Goal: Task Accomplishment & Management: Complete application form

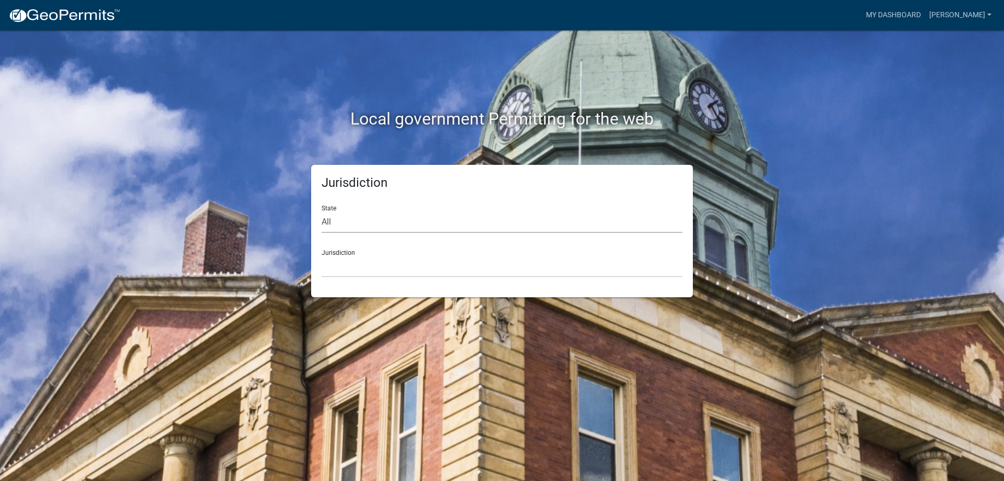
click at [384, 227] on select "All [US_STATE] [US_STATE] [US_STATE] [US_STATE] [US_STATE] [US_STATE] [US_STATE…" at bounding box center [502, 221] width 361 height 21
select select "[US_STATE]"
click at [322, 211] on select "All [US_STATE] [US_STATE] [US_STATE] [US_STATE] [US_STATE] [US_STATE] [US_STATE…" at bounding box center [502, 221] width 361 height 21
click at [385, 273] on select "City of [GEOGRAPHIC_DATA], [US_STATE] City of [GEOGRAPHIC_DATA], [US_STATE] Cit…" at bounding box center [502, 266] width 361 height 21
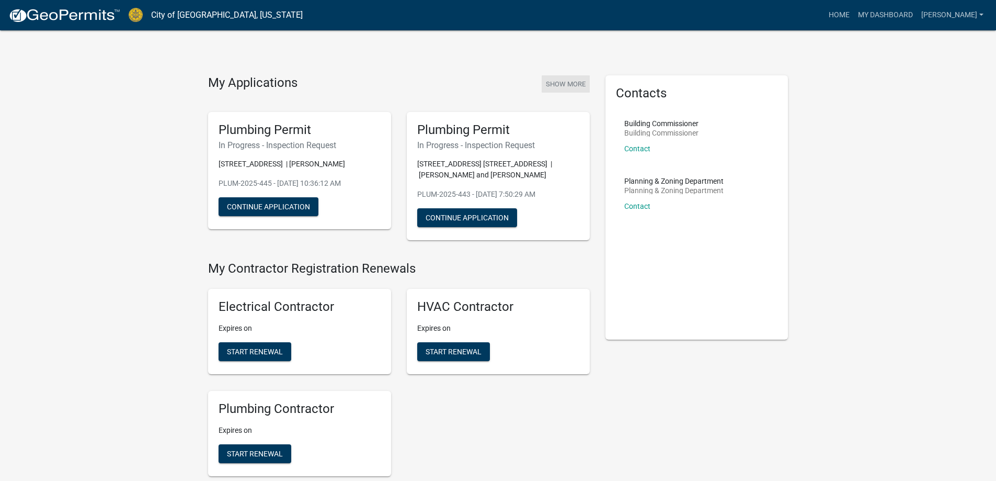
click at [581, 83] on button "Show More" at bounding box center [566, 83] width 48 height 17
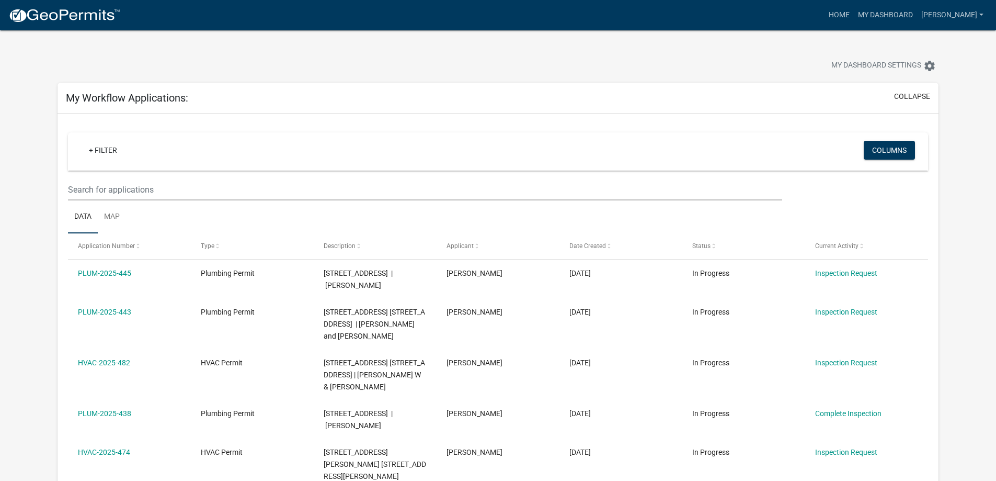
click at [97, 19] on img at bounding box center [64, 16] width 112 height 16
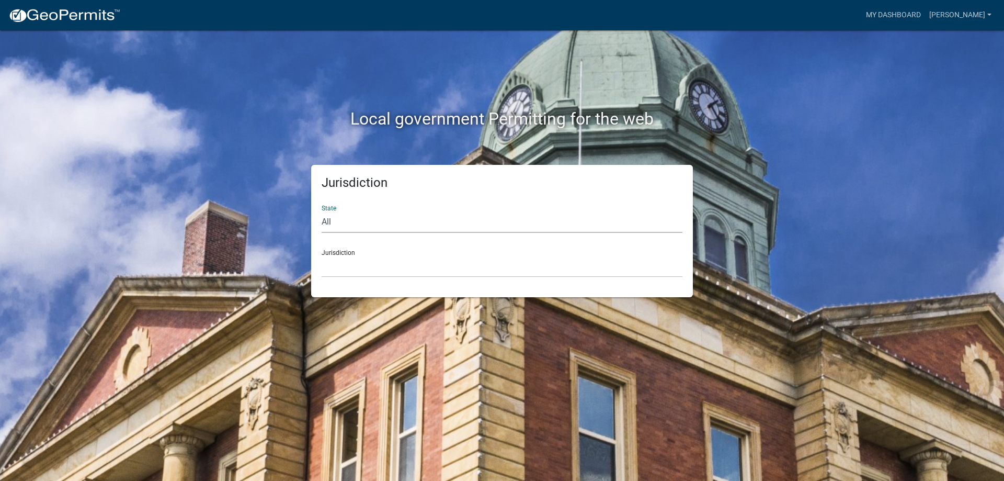
click at [418, 219] on select "All [US_STATE] [US_STATE] [US_STATE] [US_STATE] [US_STATE] [US_STATE] [US_STATE…" at bounding box center [502, 221] width 361 height 21
select select "[US_STATE]"
click at [322, 211] on select "All [US_STATE] [US_STATE] [US_STATE] [US_STATE] [US_STATE] [US_STATE] [US_STATE…" at bounding box center [502, 221] width 361 height 21
drag, startPoint x: 387, startPoint y: 267, endPoint x: 388, endPoint y: 257, distance: 9.9
click at [387, 267] on select "City of [GEOGRAPHIC_DATA], [US_STATE] City of [GEOGRAPHIC_DATA], [US_STATE] Cit…" at bounding box center [502, 266] width 361 height 21
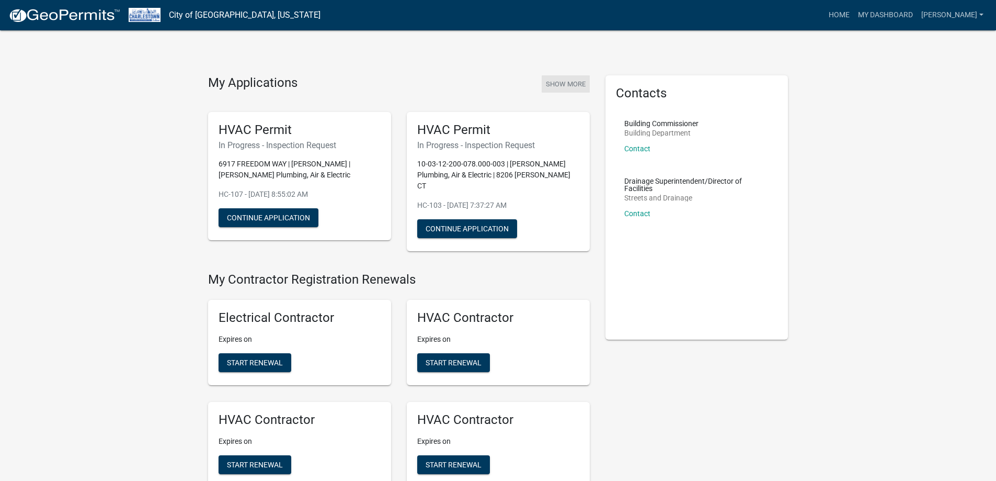
click at [573, 85] on button "Show More" at bounding box center [566, 83] width 48 height 17
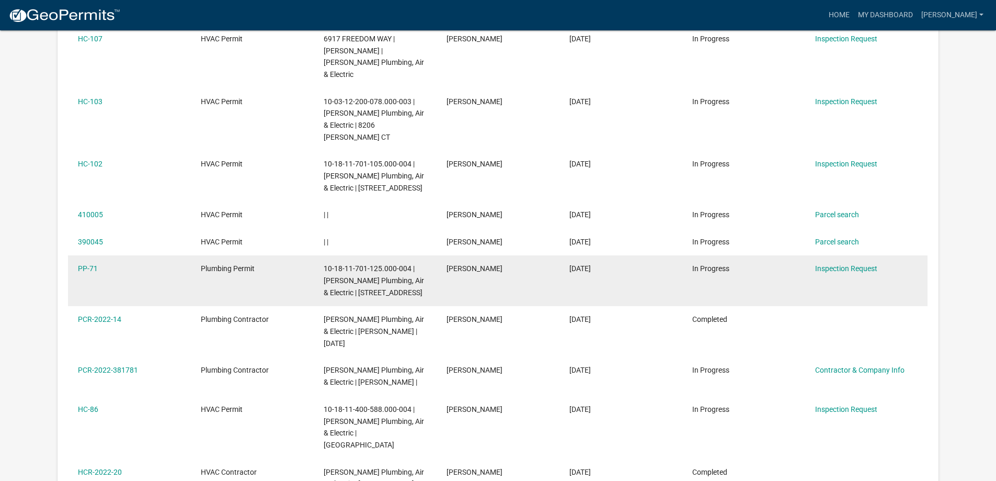
scroll to position [52, 0]
